Goal: Task Accomplishment & Management: Manage account settings

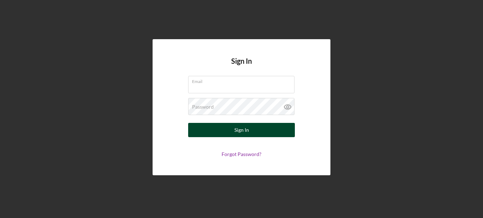
type input "[EMAIL_ADDRESS][DOMAIN_NAME]"
click at [234, 127] on div "Sign In" at bounding box center [241, 130] width 15 height 14
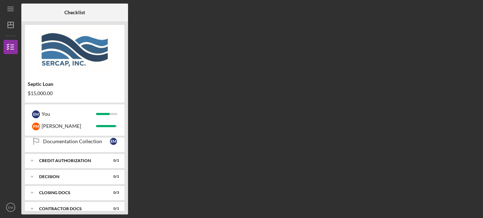
scroll to position [178, 0]
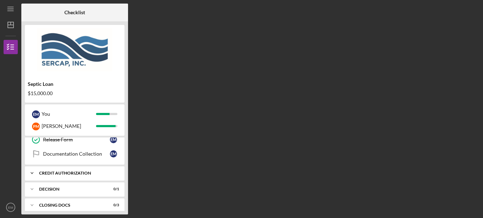
click at [90, 172] on div "CREDIT AUTHORIZATION" at bounding box center [77, 173] width 76 height 4
click at [71, 171] on div "CREDIT AUTHORIZATION" at bounding box center [77, 173] width 76 height 4
click at [11, 209] on text "EM" at bounding box center [10, 207] width 5 height 4
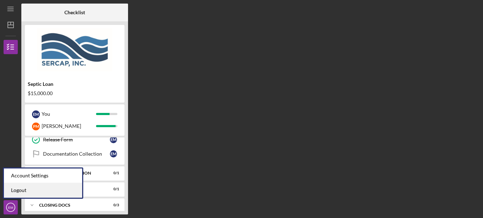
click at [21, 189] on link "Logout" at bounding box center [43, 190] width 78 height 15
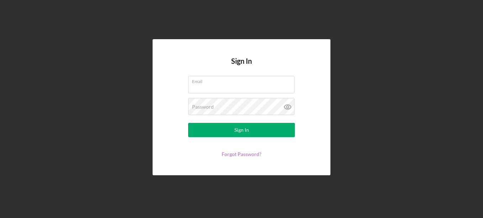
type input "[EMAIL_ADDRESS][DOMAIN_NAME]"
